Goal: Information Seeking & Learning: Compare options

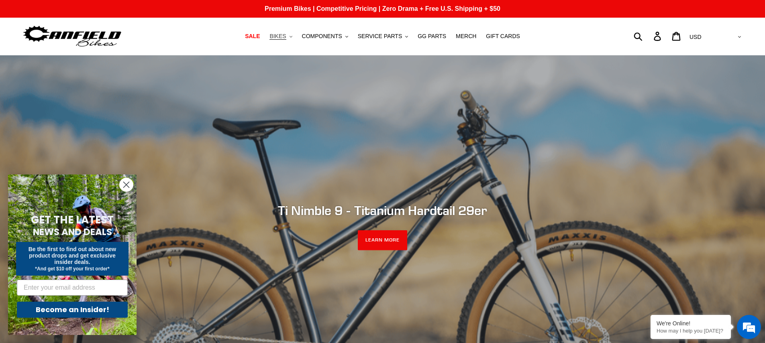
click at [286, 35] on span "BIKES" at bounding box center [278, 36] width 16 height 7
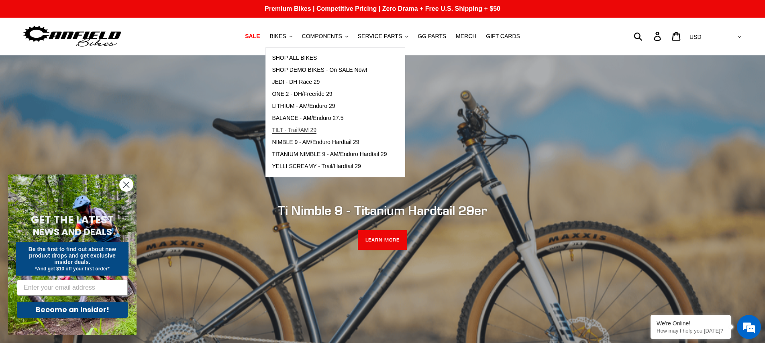
click at [296, 131] on span "TILT - Trail/AM 29" at bounding box center [294, 130] width 45 height 7
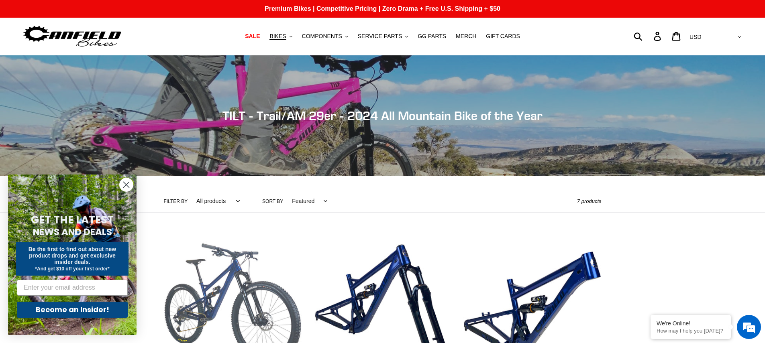
click at [264, 291] on link "TILT - Complete Bike" at bounding box center [233, 329] width 138 height 188
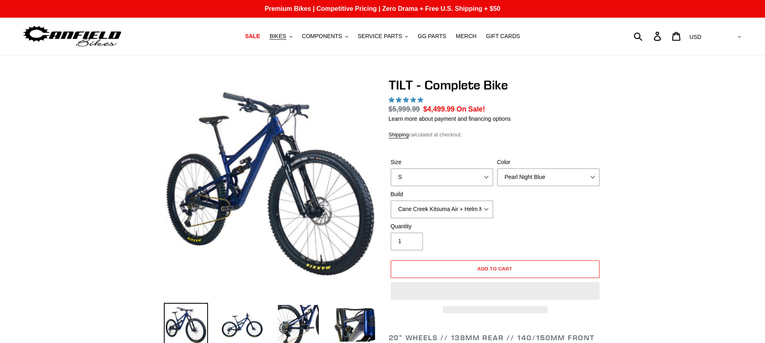
select select "highest-rating"
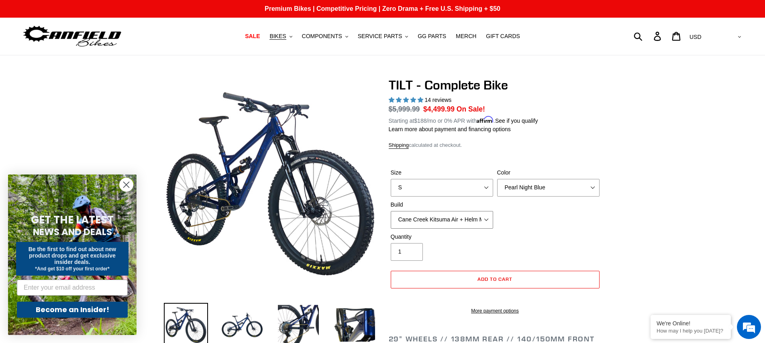
click at [483, 213] on select "Cane Creek Kitsuma Air + Helm MKII 140 + SRAM GX Cane Creek Kitsuma Air + Helm …" at bounding box center [442, 220] width 102 height 18
select select "RockShox SD ULT + Pike ULT 140 + Shimano XT"
click at [391, 211] on select "Cane Creek Kitsuma Air + Helm MKII 140 + SRAM GX Cane Creek Kitsuma Air + Helm …" at bounding box center [442, 220] width 102 height 18
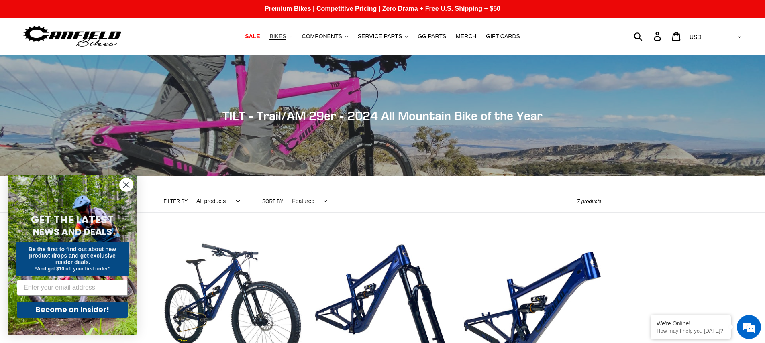
click at [290, 37] on button "BIKES .cls-1{fill:#231f20}" at bounding box center [280, 36] width 31 height 11
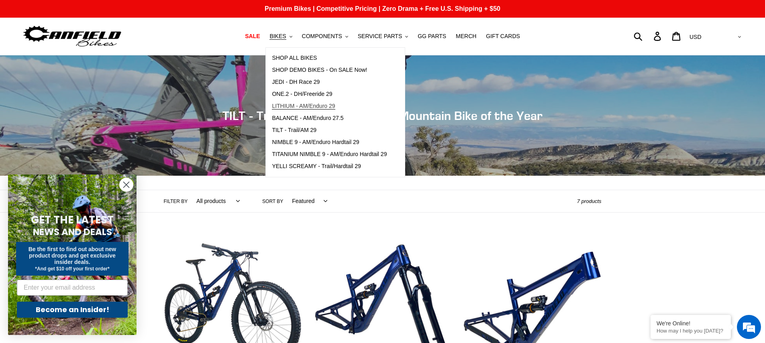
click at [296, 103] on span "LITHIUM - AM/Enduro 29" at bounding box center [303, 106] width 63 height 7
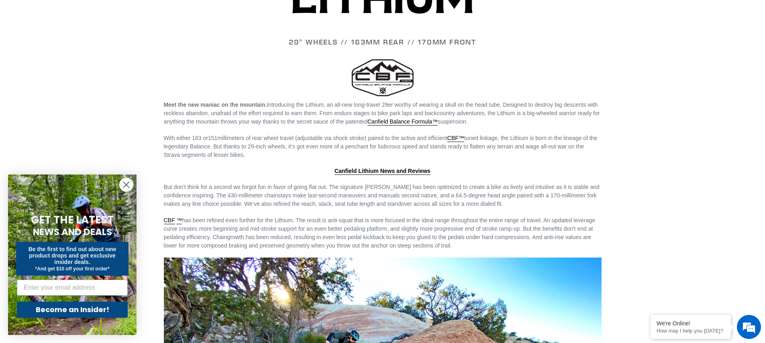
scroll to position [1142, 0]
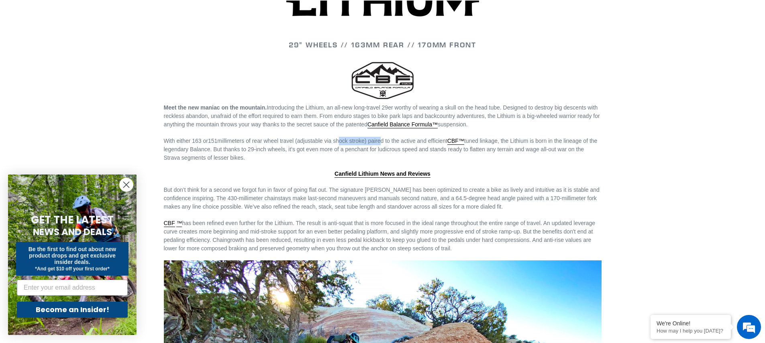
drag, startPoint x: 363, startPoint y: 139, endPoint x: 389, endPoint y: 139, distance: 25.7
click at [389, 139] on span "millimeters of rear wheel travel (adjustable via shock stroke) paired to the ac…" at bounding box center [381, 149] width 434 height 23
click at [384, 141] on span "millimeters of rear wheel travel (adjustable via shock stroke) paired to the ac…" at bounding box center [381, 149] width 434 height 23
drag, startPoint x: 393, startPoint y: 137, endPoint x: 523, endPoint y: 132, distance: 130.2
click at [523, 132] on div "29" WHEELS // 163mm REAR // 170mm FRONT Meet the new maniac on the mountain. In…" at bounding box center [383, 126] width 482 height 821
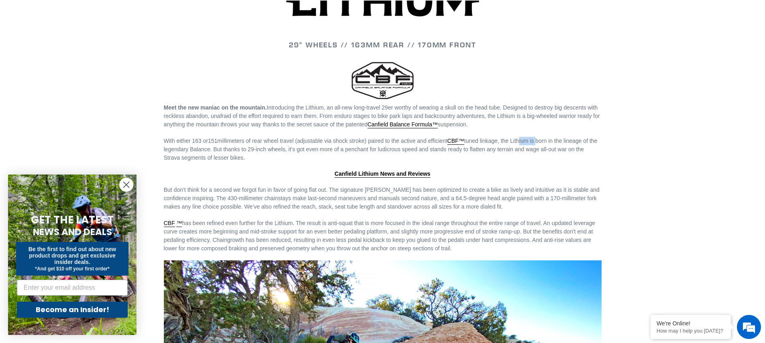
drag, startPoint x: 535, startPoint y: 138, endPoint x: 553, endPoint y: 137, distance: 17.3
click at [553, 138] on span "millimeters of rear wheel travel (adjustable via shock stroke) paired to the ac…" at bounding box center [381, 149] width 434 height 23
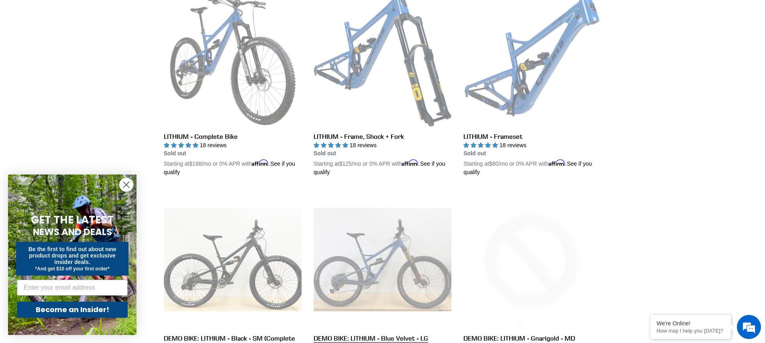
scroll to position [232, 0]
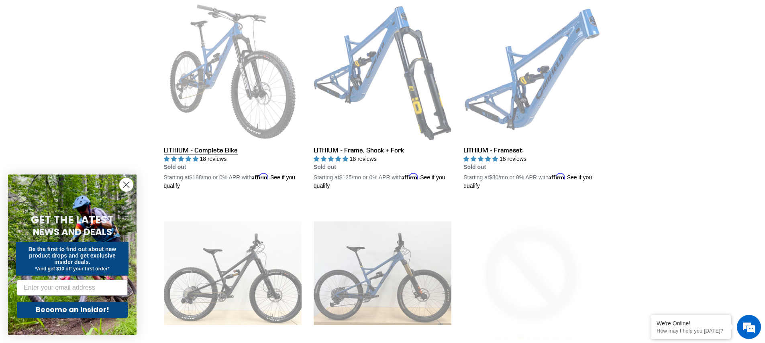
click at [260, 101] on link "LITHIUM - Complete Bike" at bounding box center [233, 97] width 138 height 188
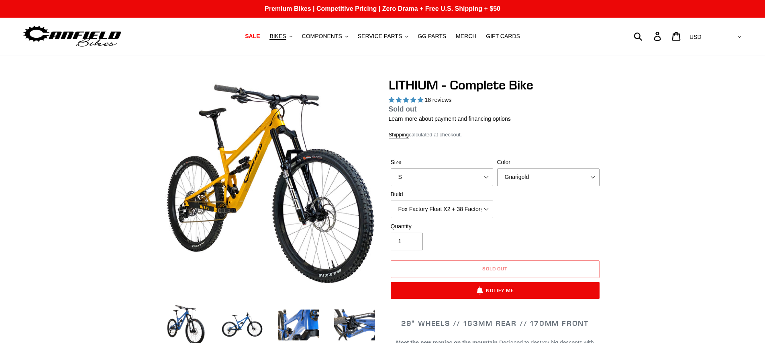
select select "highest-rating"
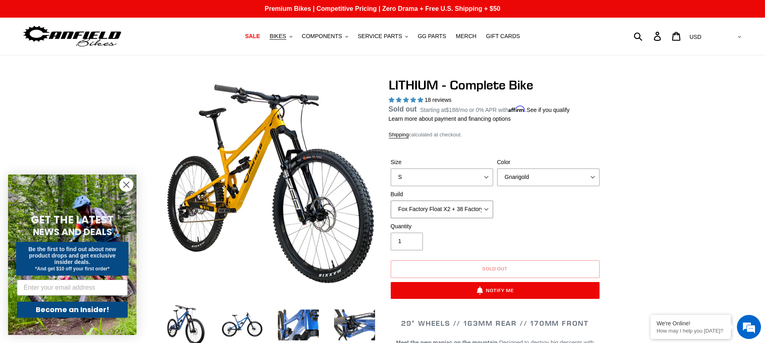
click at [488, 210] on select "Fox Factory Float X2 + 38 Factory Grip 2 170 + SRAM GX Fox Factory Float X2 + 3…" at bounding box center [442, 210] width 102 height 18
select select "RockShox Vivid ULT Coil + Zeb ULT Chg 3 + Shimano XT"
click at [391, 210] on select "Fox Factory Float X2 + 38 Factory Grip 2 170 + SRAM GX Fox Factory Float X2 + 3…" at bounding box center [442, 210] width 102 height 18
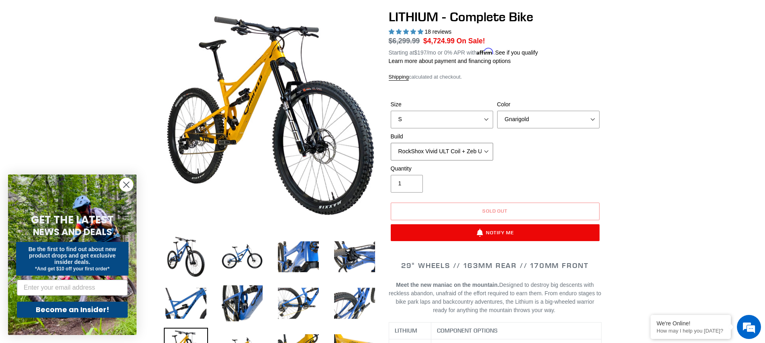
scroll to position [138, 0]
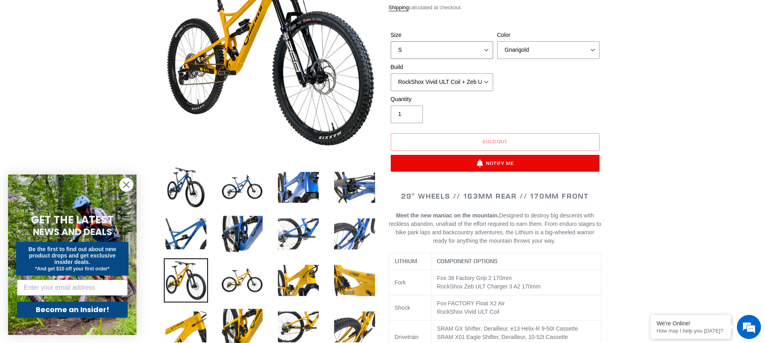
click at [477, 49] on select "S M L XL" at bounding box center [442, 50] width 102 height 18
select select "L"
click at [391, 41] on select "S M L XL" at bounding box center [442, 50] width 102 height 18
click at [515, 53] on select "Gnarigold Blue Velvet Stealth Black" at bounding box center [548, 50] width 102 height 18
click at [497, 41] on select "Gnarigold Blue Velvet Stealth Black" at bounding box center [548, 50] width 102 height 18
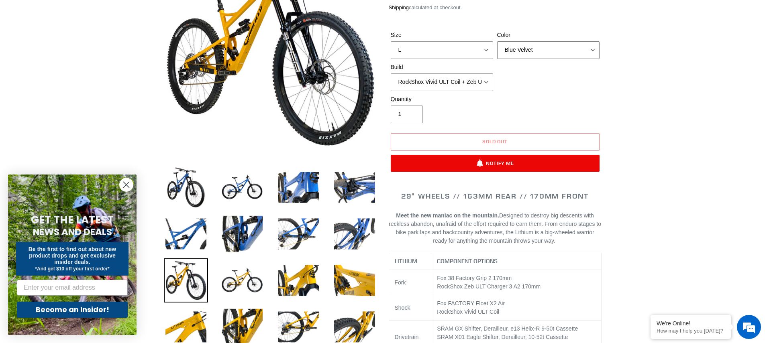
click at [518, 53] on select "Gnarigold Blue Velvet Stealth Black" at bounding box center [548, 50] width 102 height 18
select select "Stealth Black"
click at [497, 41] on select "Gnarigold Blue Velvet Stealth Black" at bounding box center [548, 50] width 102 height 18
click at [480, 85] on select "Fox Factory Float X2 + 38 Factory Grip 2 170 + SRAM GX Fox Factory Float X2 + 3…" at bounding box center [442, 83] width 102 height 18
click at [391, 74] on select "Fox Factory Float X2 + 38 Factory Grip 2 170 + SRAM GX Fox Factory Float X2 + 3…" at bounding box center [442, 83] width 102 height 18
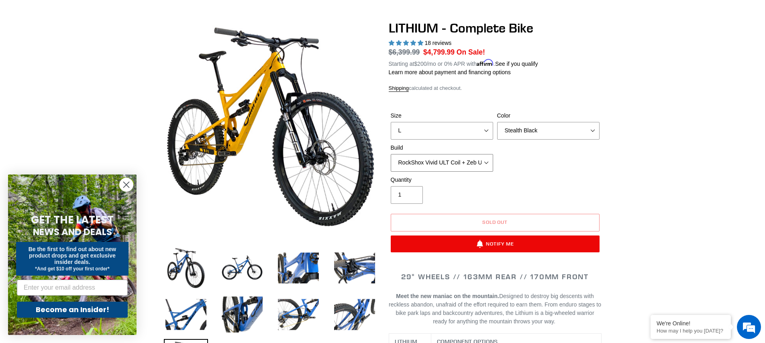
scroll to position [72, 0]
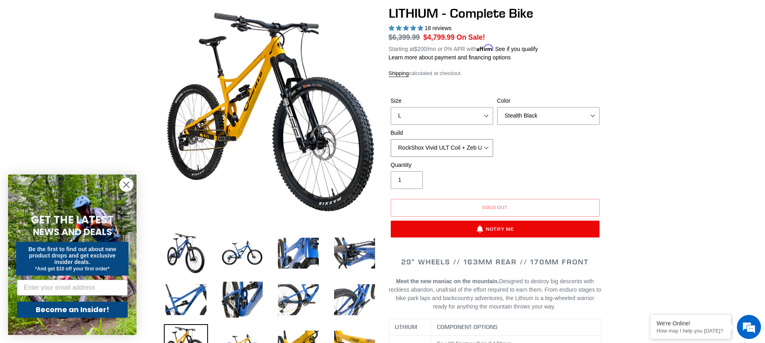
click at [488, 148] on select "Fox Factory Float X2 + 38 Factory Grip 2 170 + SRAM GX Fox Factory Float X2 + 3…" at bounding box center [442, 148] width 102 height 18
select select "RockShox Vivid ULT Coil + Zeb ULT Chg 3 + SRAM GX"
click at [391, 139] on select "Fox Factory Float X2 + 38 Factory Grip 2 170 + SRAM GX Fox Factory Float X2 + 3…" at bounding box center [442, 148] width 102 height 18
click at [527, 115] on select "Gnarigold Blue Velvet Stealth Black" at bounding box center [548, 116] width 102 height 18
click at [497, 107] on select "Gnarigold Blue Velvet Stealth Black" at bounding box center [548, 116] width 102 height 18
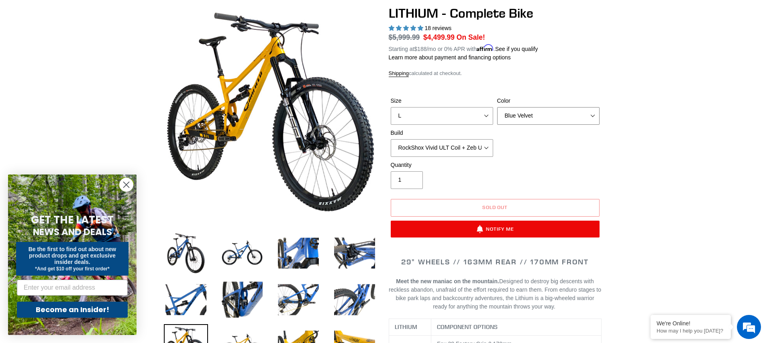
click at [526, 110] on select "Gnarigold Blue Velvet Stealth Black" at bounding box center [548, 116] width 102 height 18
select select "Gnarigold"
click at [497, 107] on select "Gnarigold Blue Velvet Stealth Black" at bounding box center [548, 116] width 102 height 18
click at [491, 148] on select "Fox Factory Float X2 + 38 Factory Grip 2 170 + SRAM GX Fox Factory Float X2 + 3…" at bounding box center [442, 148] width 102 height 18
select select "Fox Factory Float X2 + 38 Factory Grip 2 170 + Shimano XT"
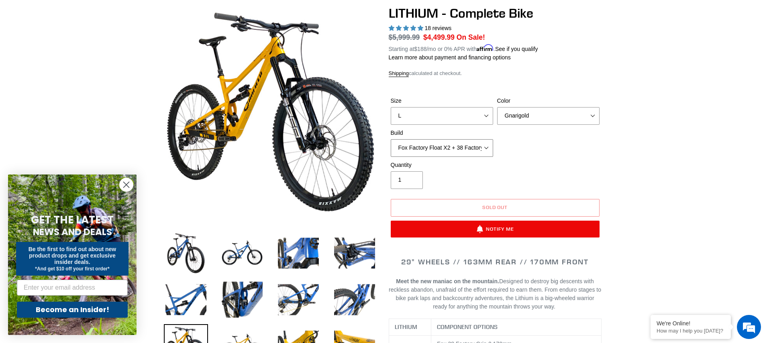
click at [391, 139] on select "Fox Factory Float X2 + 38 Factory Grip 2 170 + SRAM GX Fox Factory Float X2 + 3…" at bounding box center [442, 148] width 102 height 18
click at [519, 120] on select "Gnarigold Blue Velvet Stealth Black" at bounding box center [548, 116] width 102 height 18
click at [497, 107] on select "Gnarigold Blue Velvet Stealth Black" at bounding box center [548, 116] width 102 height 18
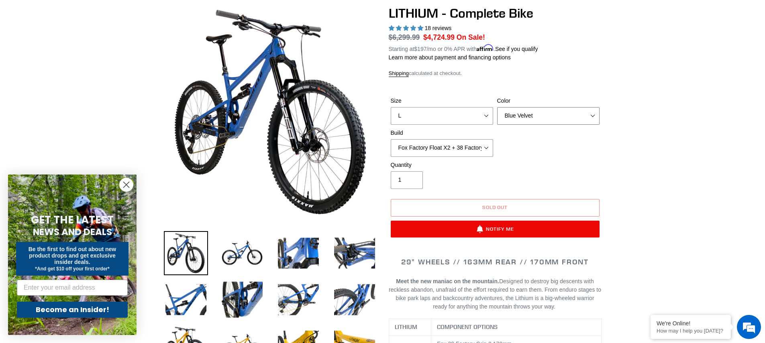
click at [524, 114] on select "Gnarigold Blue Velvet Stealth Black" at bounding box center [548, 116] width 102 height 18
select select "Stealth Black"
click at [497, 107] on select "Gnarigold Blue Velvet Stealth Black" at bounding box center [548, 116] width 102 height 18
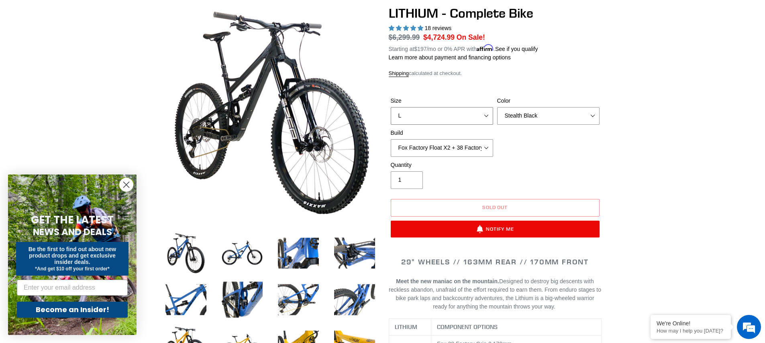
click at [489, 119] on select "S M L XL" at bounding box center [442, 116] width 102 height 18
click at [492, 145] on select "Fox Factory Float X2 + 38 Factory Grip 2 170 + SRAM GX Fox Factory Float X2 + 3…" at bounding box center [442, 148] width 102 height 18
select select "Fox Factory Float X2 + 38 Factory Grip 2 170 + SRAM GX"
click at [391, 139] on select "Fox Factory Float X2 + 38 Factory Grip 2 170 + SRAM GX Fox Factory Float X2 + 3…" at bounding box center [442, 148] width 102 height 18
click at [522, 120] on select "Gnarigold Blue Velvet Stealth Black" at bounding box center [548, 116] width 102 height 18
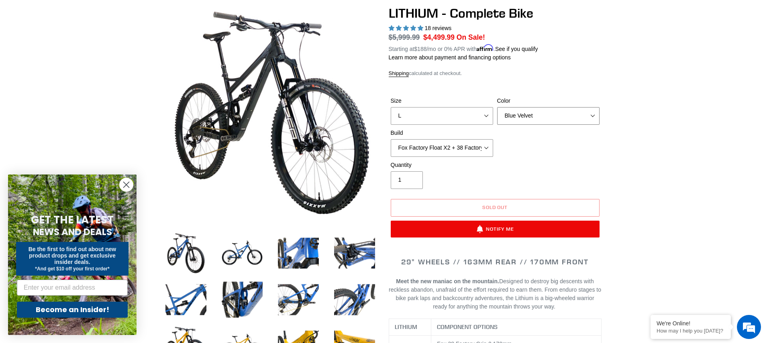
click at [497, 107] on select "Gnarigold Blue Velvet Stealth Black" at bounding box center [548, 116] width 102 height 18
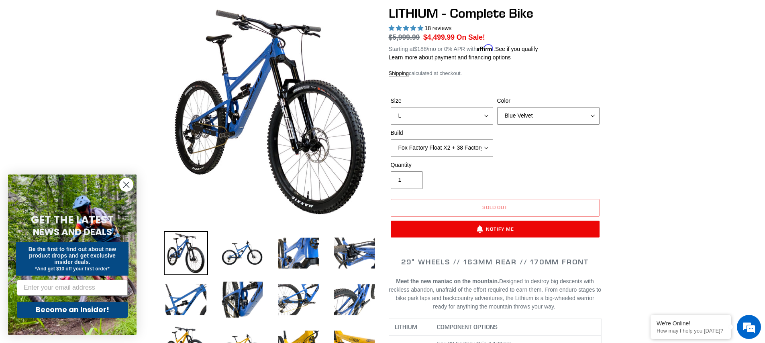
click at [523, 112] on select "Gnarigold Blue Velvet Stealth Black" at bounding box center [548, 116] width 102 height 18
select select "Gnarigold"
click at [497, 107] on select "Gnarigold Blue Velvet Stealth Black" at bounding box center [548, 116] width 102 height 18
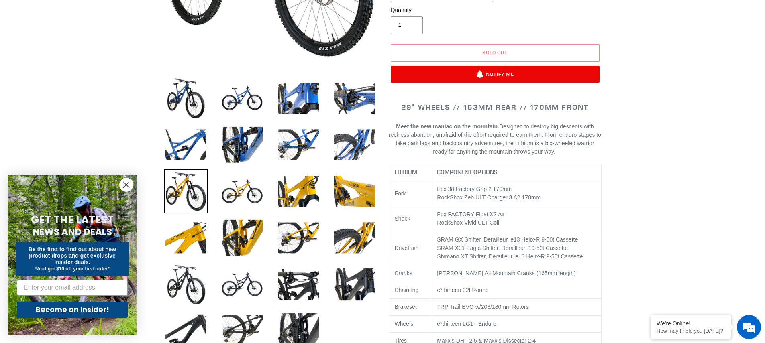
scroll to position [136, 0]
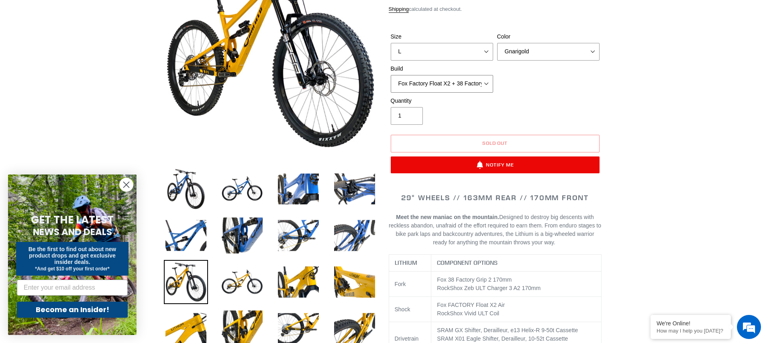
click at [490, 85] on select "Fox Factory Float X2 + 38 Factory Grip 2 170 + SRAM GX Fox Factory Float X2 + 3…" at bounding box center [442, 84] width 102 height 18
select select "RockShox Vivid ULT Coil + Zeb ULT Chg 3 + Shimano XT"
click at [391, 75] on select "Fox Factory Float X2 + 38 Factory Grip 2 170 + SRAM GX Fox Factory Float X2 + 3…" at bounding box center [442, 84] width 102 height 18
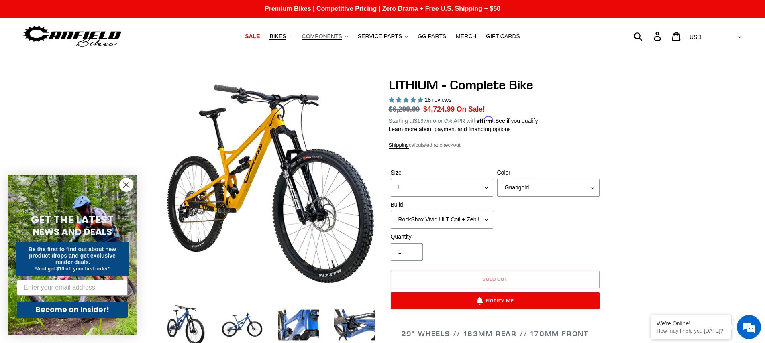
click at [344, 35] on button "COMPONENTS .cls-1{fill:#231f20}" at bounding box center [325, 36] width 54 height 11
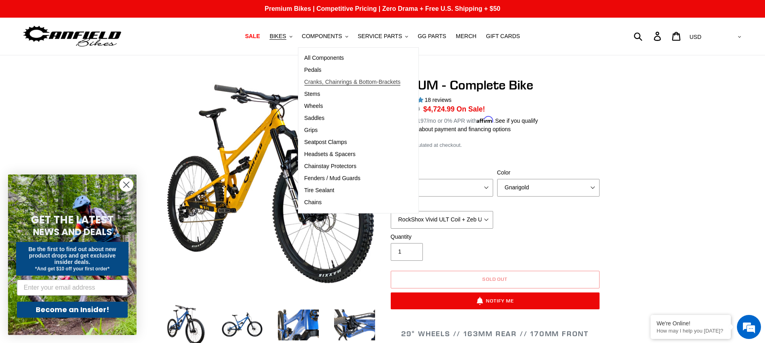
click at [327, 81] on span "Cranks, Chainrings & Bottom-Brackets" at bounding box center [352, 82] width 96 height 7
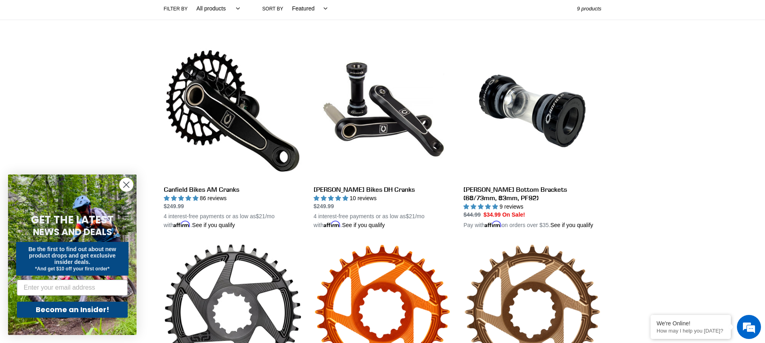
scroll to position [193, 0]
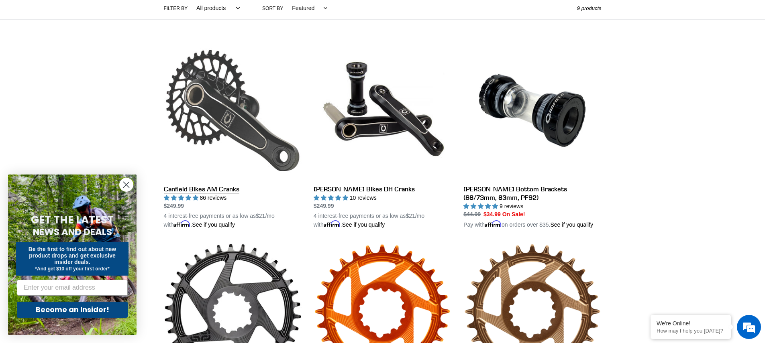
click at [247, 146] on link "Canfield Bikes AM Cranks" at bounding box center [233, 136] width 138 height 188
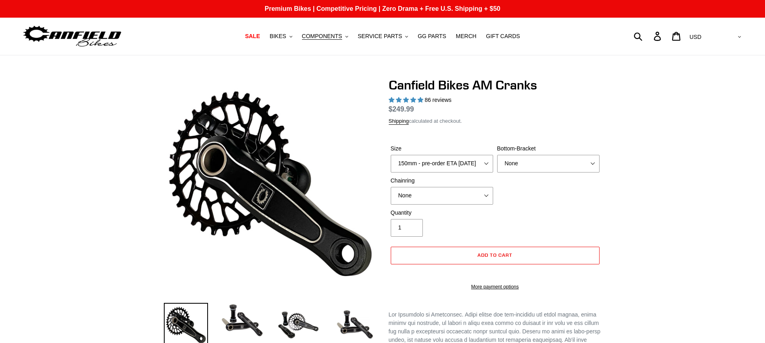
select select "highest-rating"
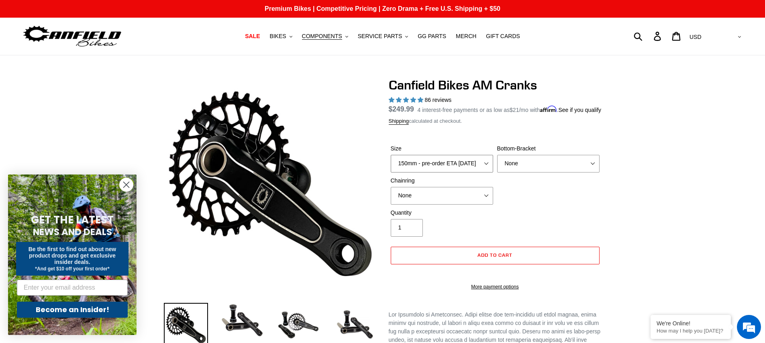
click at [484, 173] on select "150mm - pre-order ETA [DATE] 155mm - pre-order ETA [DATE] 160mm - pre-order ETA…" at bounding box center [442, 164] width 102 height 18
select select "160mm - pre-order ETA [DATE]"
click at [391, 164] on select "150mm - pre-order ETA [DATE] 155mm - pre-order ETA [DATE] 160mm - pre-order ETA…" at bounding box center [442, 164] width 102 height 18
click at [590, 173] on select "None BSA Threaded 68/73mm Press Fit PF92" at bounding box center [548, 164] width 102 height 18
